Goal: Transaction & Acquisition: Download file/media

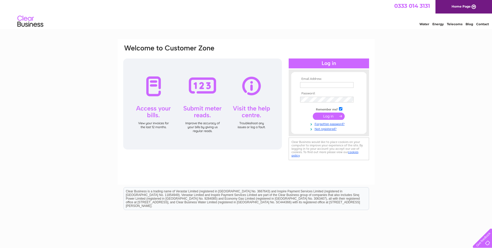
type input "jennifer.flett@jgm.co.uk"
click at [334, 115] on input "submit" at bounding box center [329, 115] width 32 height 7
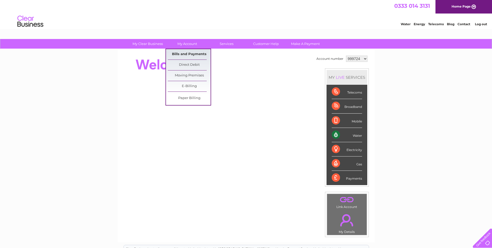
click at [184, 55] on link "Bills and Payments" at bounding box center [189, 54] width 43 height 10
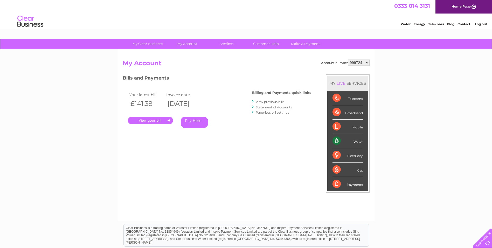
click at [144, 120] on link "." at bounding box center [150, 121] width 45 height 8
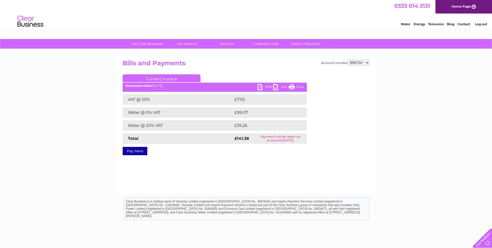
click at [266, 86] on link "PDF" at bounding box center [266, 88] width 16 height 8
click at [369, 62] on select "999724 1131303" at bounding box center [359, 62] width 22 height 6
select select "1131303"
click at [349, 59] on select "999724 1131303" at bounding box center [359, 62] width 22 height 6
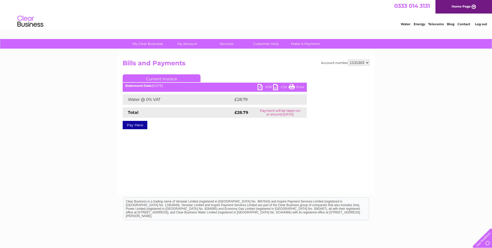
click at [266, 86] on link "PDF" at bounding box center [266, 88] width 16 height 8
